Goal: Navigation & Orientation: Find specific page/section

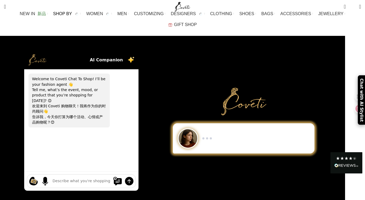
click at [63, 16] on span "SHOP BY" at bounding box center [66, 13] width 26 height 5
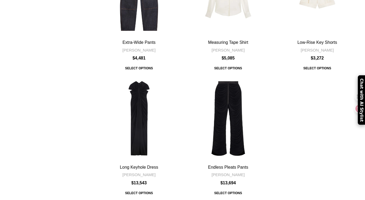
scroll to position [2089, 0]
